Goal: Contribute content

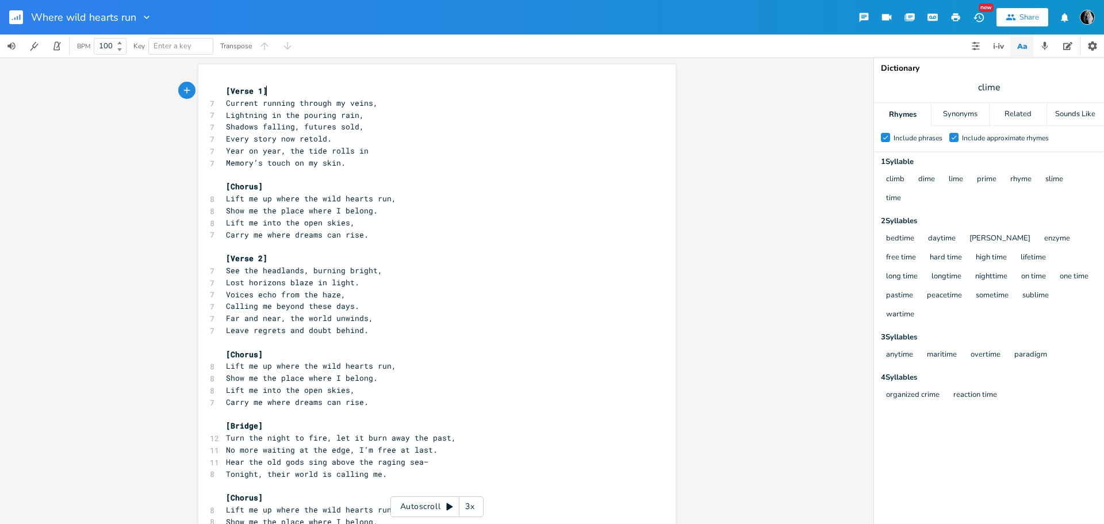
scroll to position [75, 0]
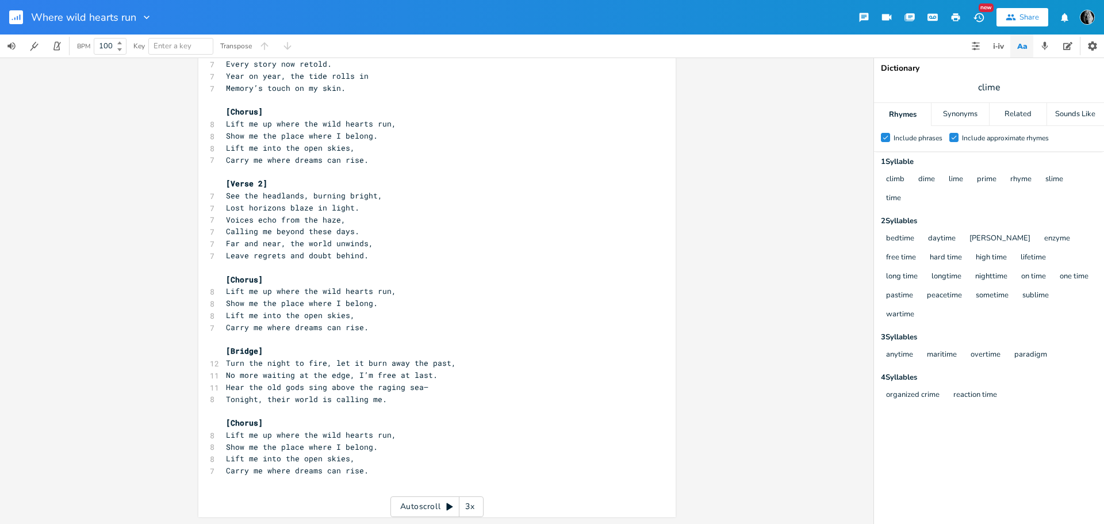
click at [13, 18] on rect "button" at bounding box center [16, 17] width 14 height 14
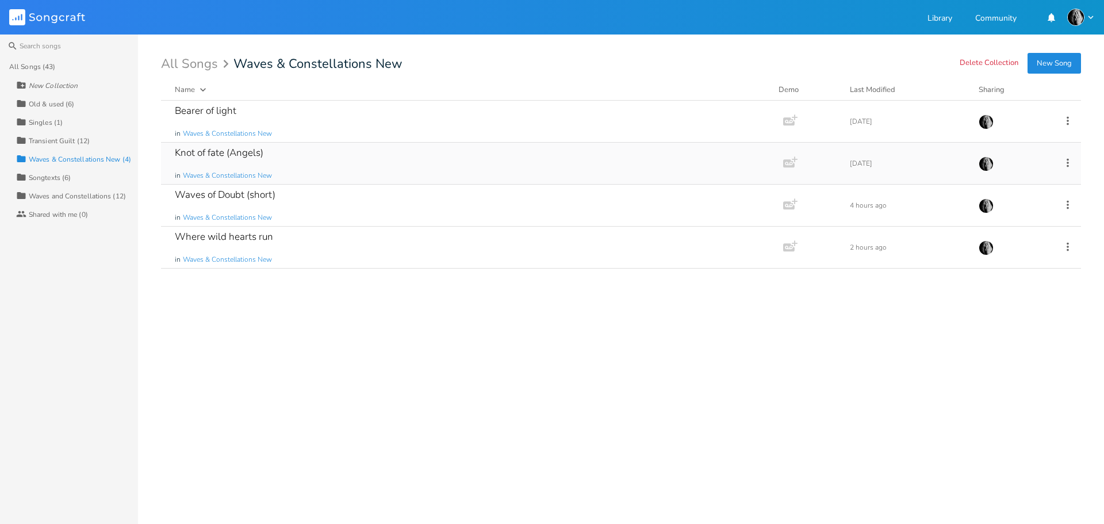
click at [371, 159] on div "Knot of fate (Angels) in Waves & Constellations New" at bounding box center [470, 163] width 590 height 41
click at [350, 201] on div "Waves of Doubt (short) in Waves & Constellations New" at bounding box center [470, 205] width 590 height 41
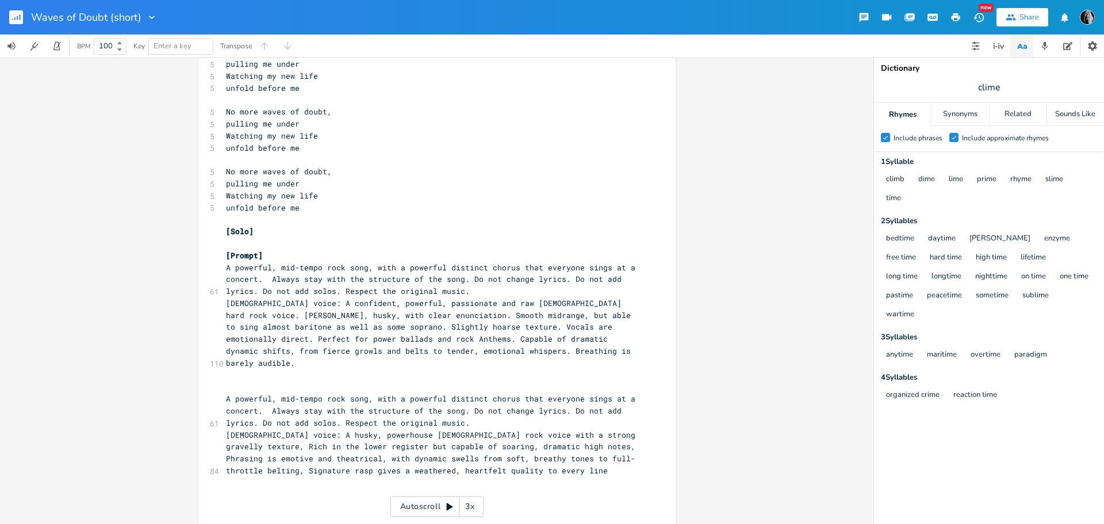
scroll to position [13, 0]
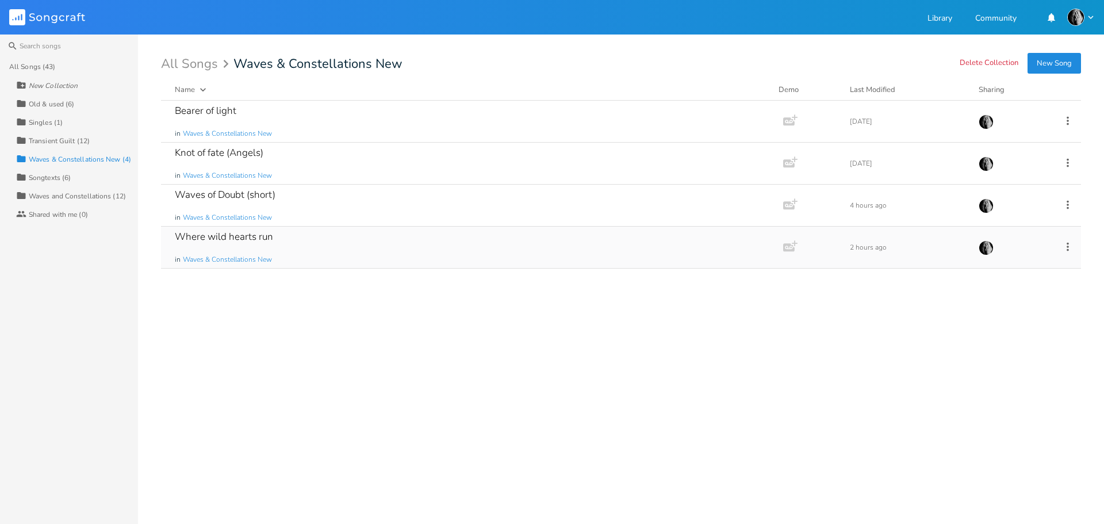
click at [327, 238] on div "Where wild hearts run in Waves & Constellations New" at bounding box center [470, 247] width 590 height 41
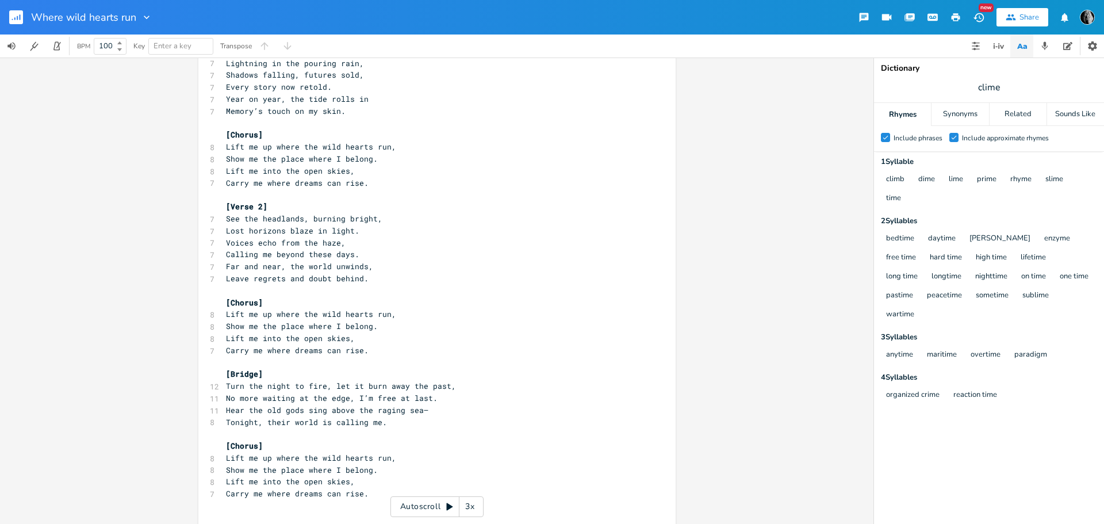
scroll to position [75, 0]
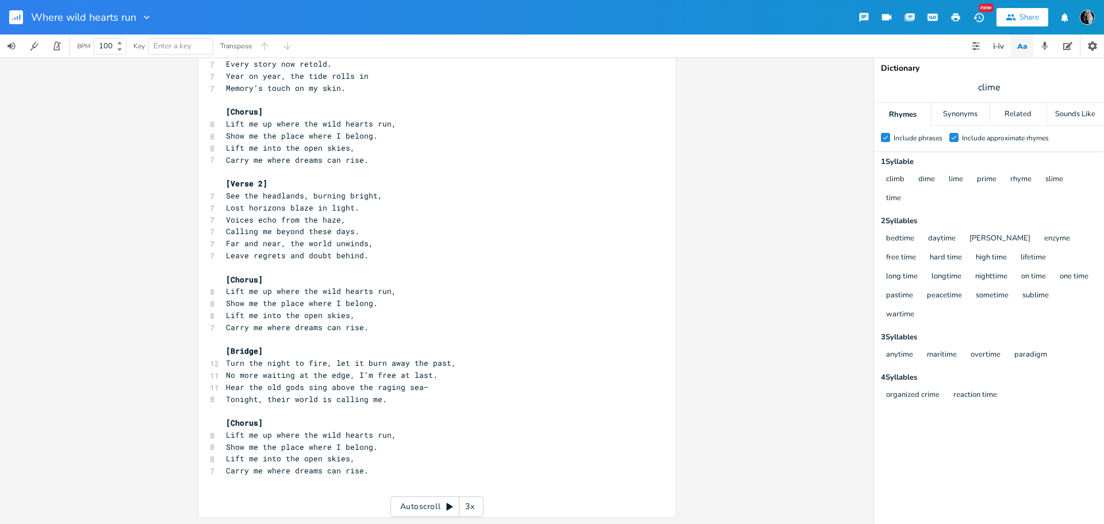
click at [476, 262] on pre "​" at bounding box center [431, 268] width 415 height 12
type textarea "[Lorem 1] Ipsumdo sitamet consect ad elits, Doeiusmod te inc utlabor etdo, Magn…"
